Goal: Task Accomplishment & Management: Use online tool/utility

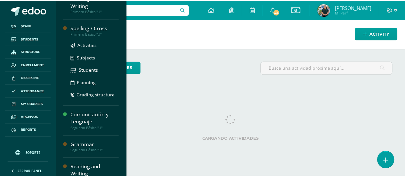
scroll to position [128, 0]
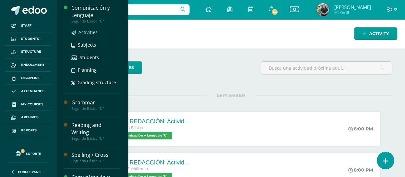
click at [92, 34] on span "Activities" at bounding box center [88, 32] width 19 height 6
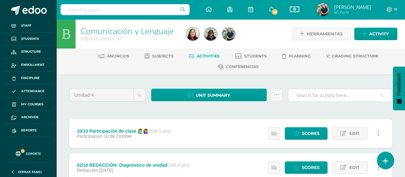
click at [333, 95] on input "text" at bounding box center [340, 95] width 104 height 12
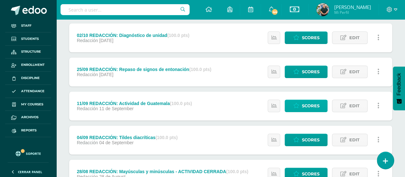
scroll to position [96, 0]
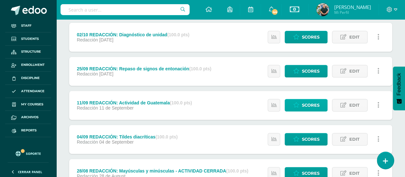
type input "redacc"
click at [314, 102] on span "Scores" at bounding box center [311, 105] width 18 height 12
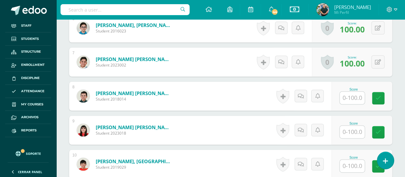
scroll to position [394, 0]
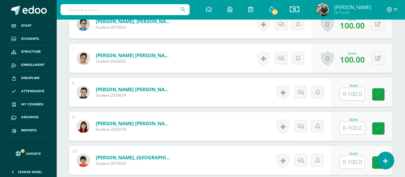
click at [345, 124] on input "text" at bounding box center [352, 127] width 25 height 12
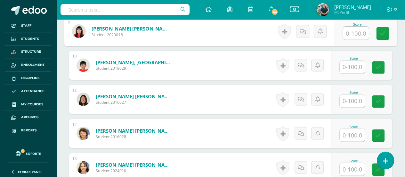
scroll to position [490, 0]
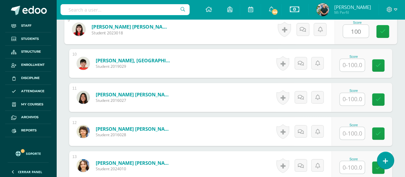
type input "100"
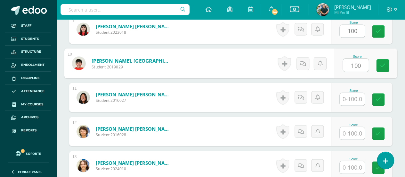
type input "100"
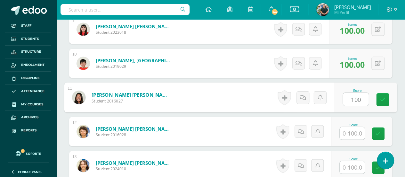
type input "100"
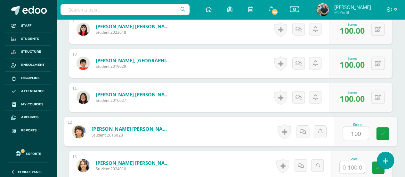
type input "100"
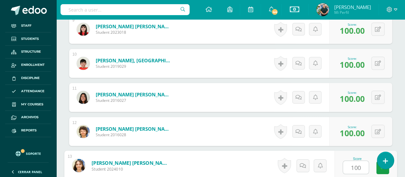
type input "100"
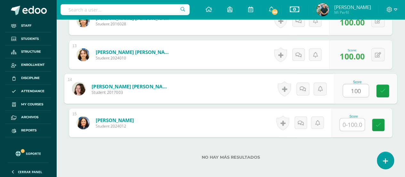
type input "100"
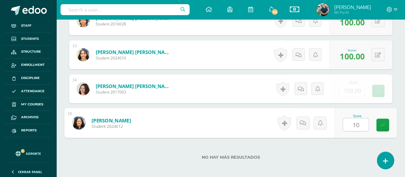
type input "100"
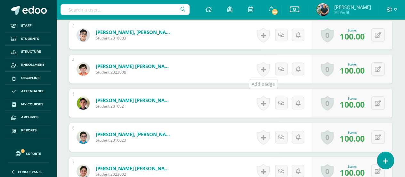
scroll to position [280, 0]
